Goal: Register for event/course

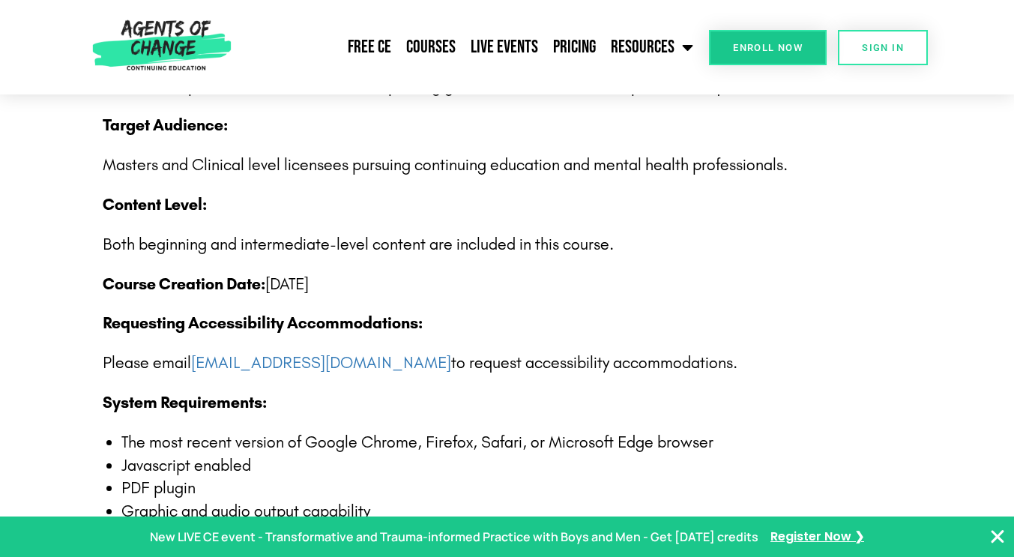
scroll to position [2323, 0]
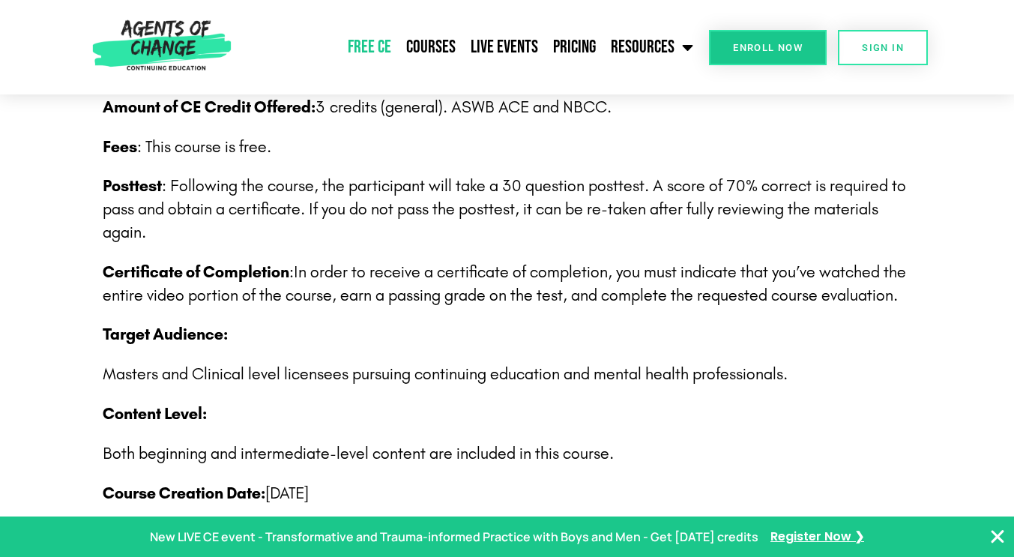
click at [383, 45] on link "Free CE" at bounding box center [369, 46] width 58 height 37
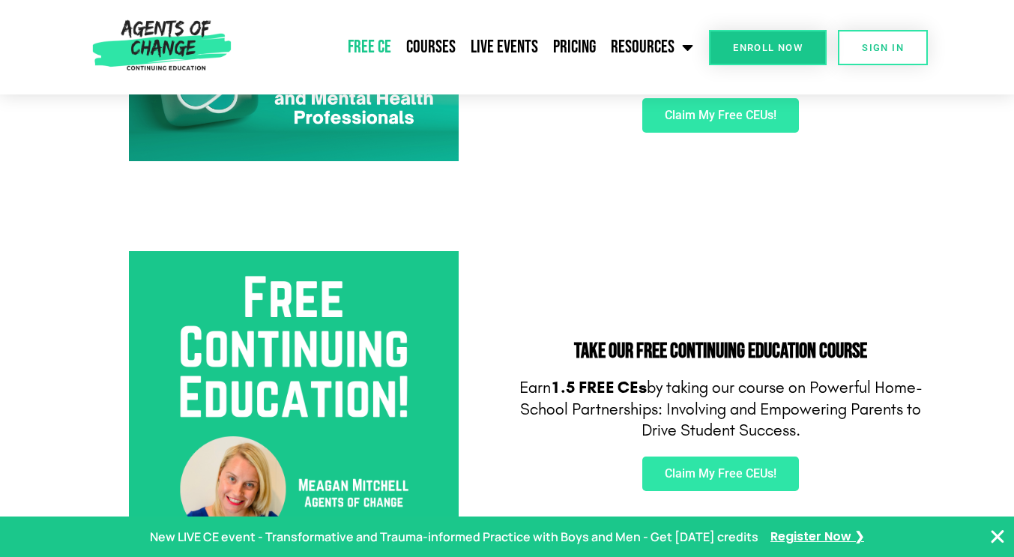
scroll to position [525, 0]
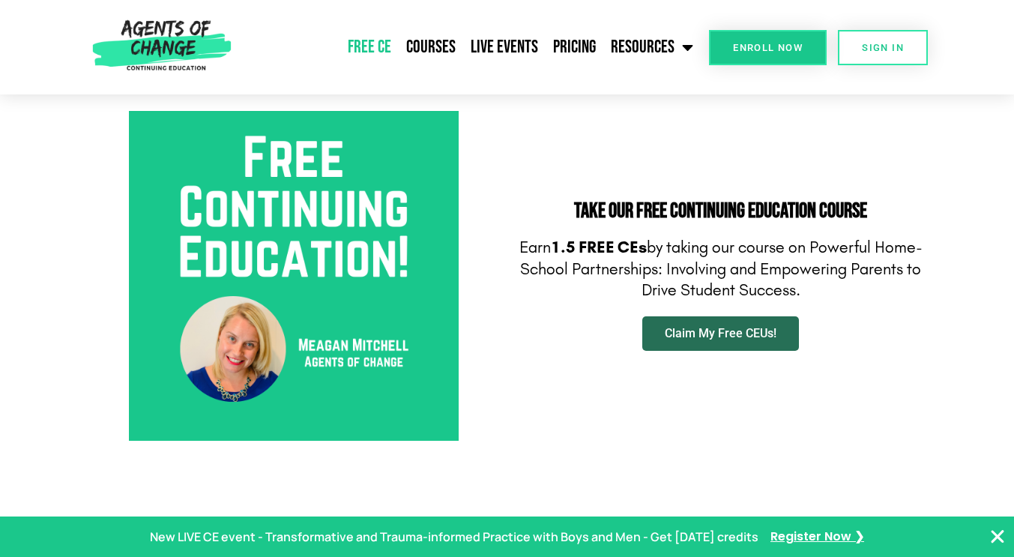
click at [754, 336] on span "Claim My Free CEUs!" at bounding box center [721, 334] width 112 height 12
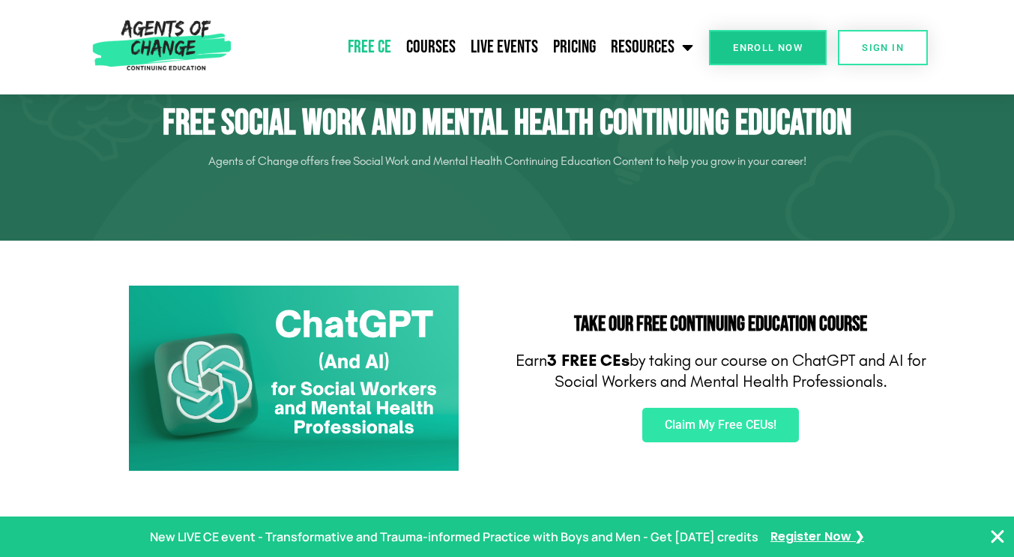
scroll to position [0, 0]
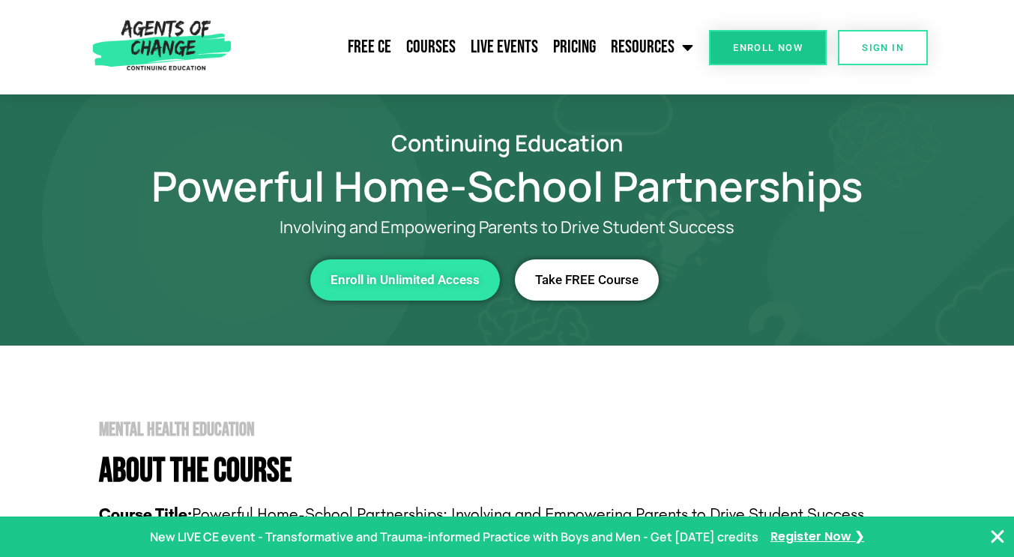
scroll to position [375, 0]
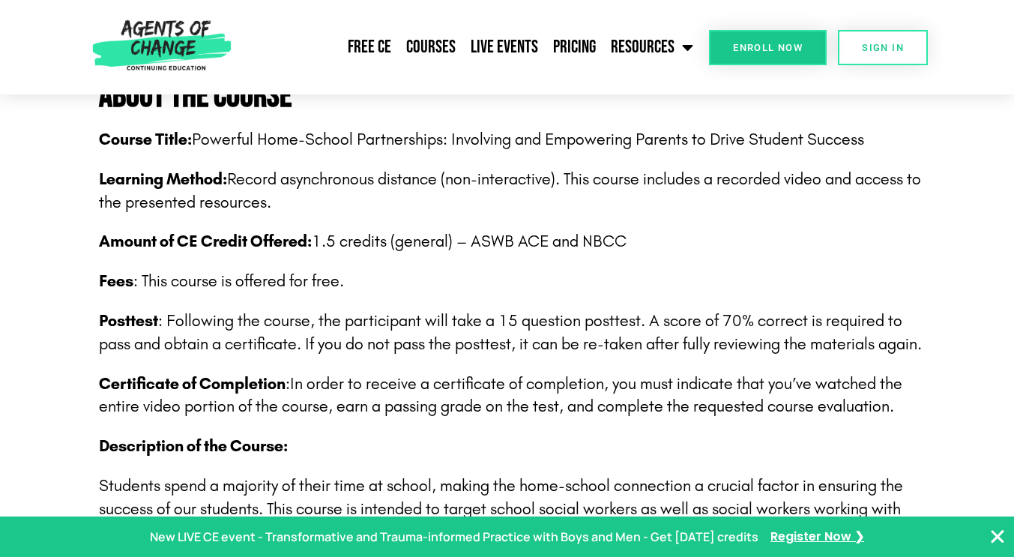
click at [780, 52] on span "Enroll Now" at bounding box center [768, 48] width 70 height 10
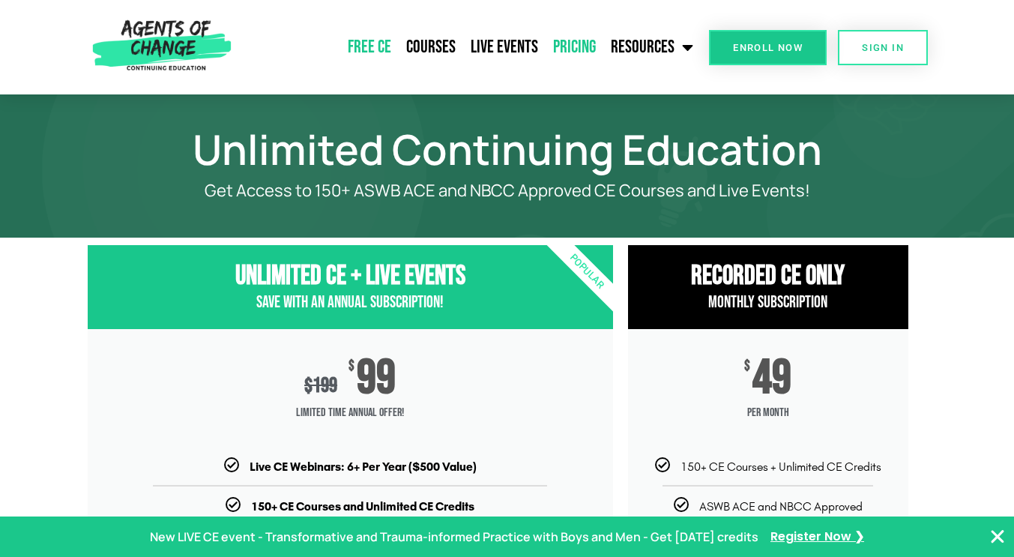
click at [372, 44] on link "Free CE" at bounding box center [369, 46] width 58 height 37
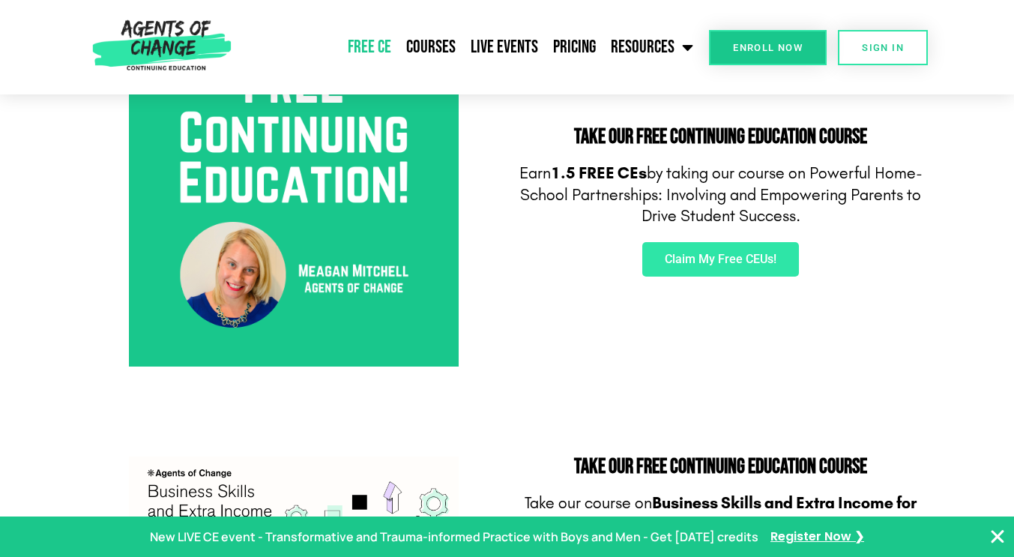
scroll to position [675, 0]
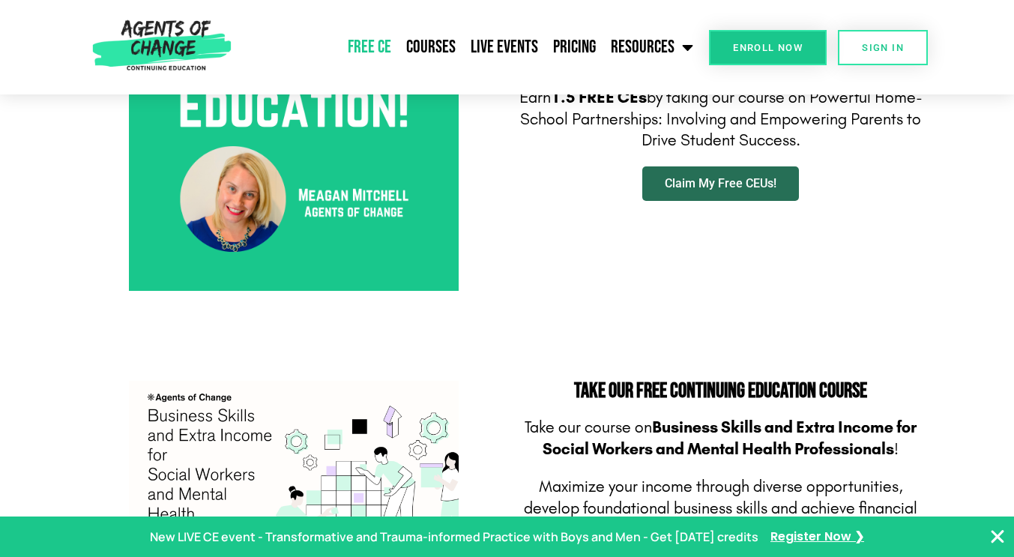
click at [757, 184] on span "Claim My Free CEUs!" at bounding box center [721, 184] width 112 height 12
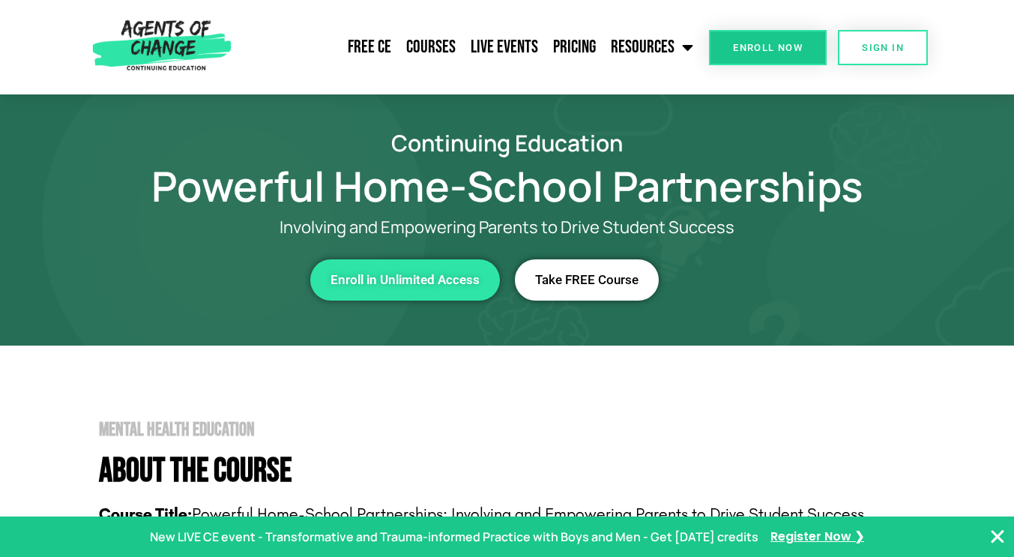
click at [603, 271] on link "Take FREE Course" at bounding box center [587, 279] width 144 height 41
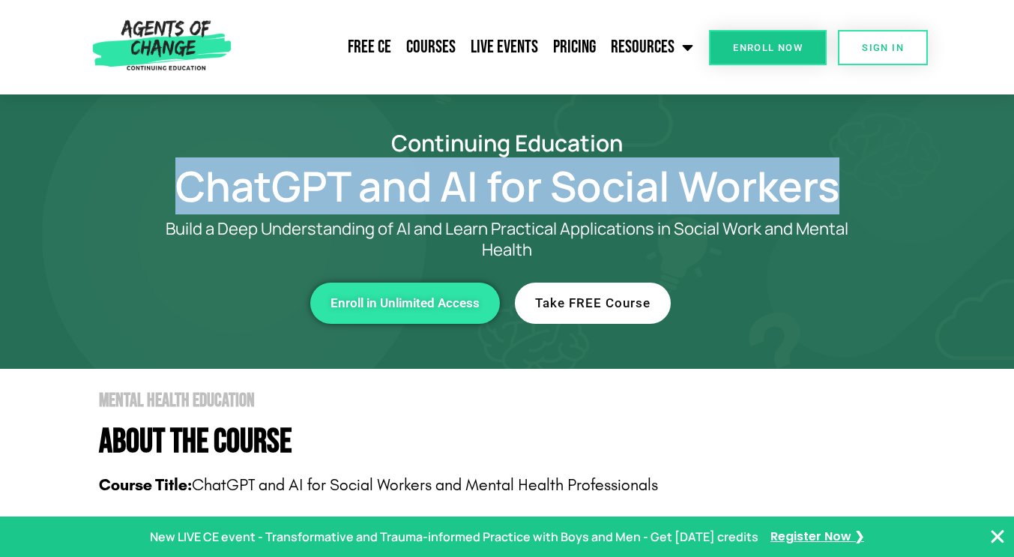
drag, startPoint x: 172, startPoint y: 187, endPoint x: 846, endPoint y: 193, distance: 674.5
click at [846, 193] on h1 "ChatGPT and AI for Social Workers" at bounding box center [507, 186] width 854 height 34
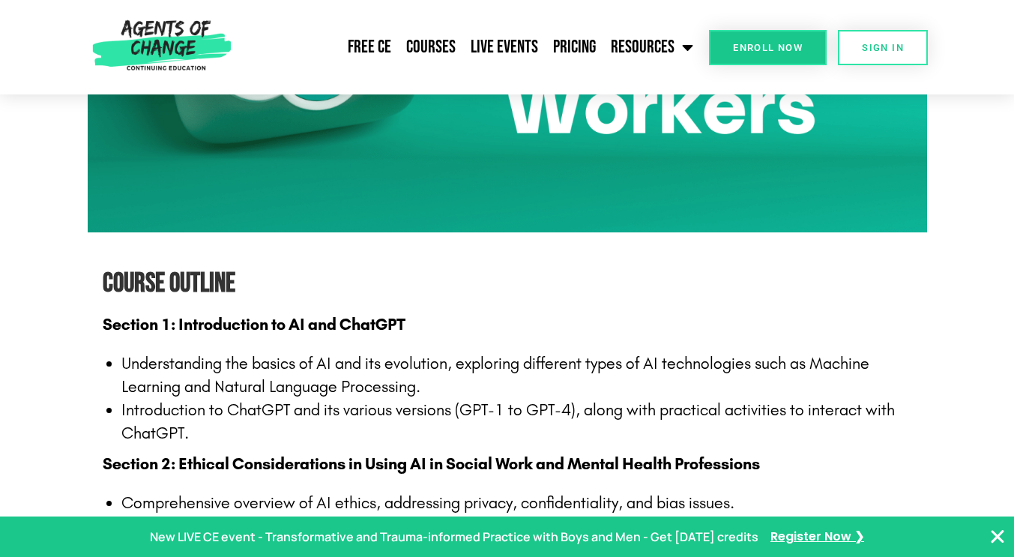
scroll to position [1274, 0]
